Goal: Check status: Check status

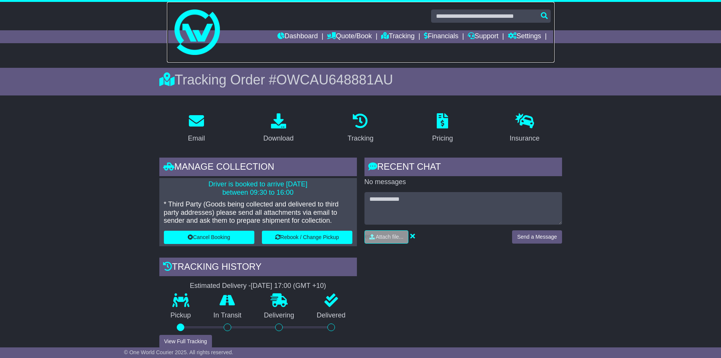
click at [394, 28] on link at bounding box center [361, 32] width 388 height 61
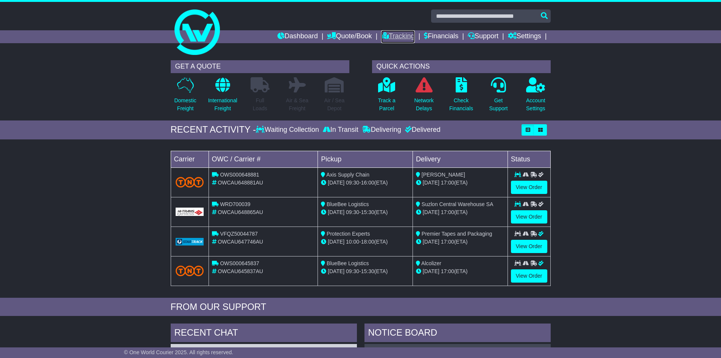
click at [397, 34] on link "Tracking" at bounding box center [397, 36] width 33 height 13
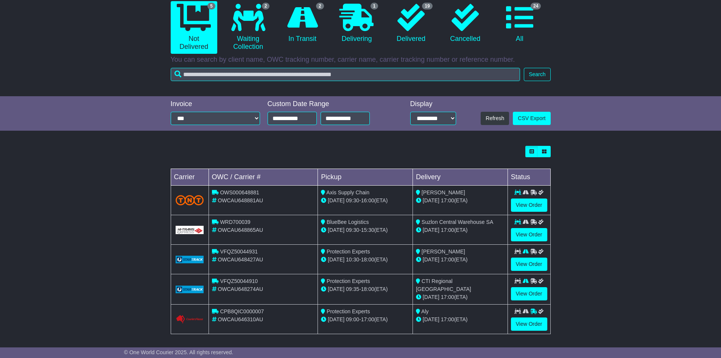
scroll to position [80, 0]
